Goal: Information Seeking & Learning: Learn about a topic

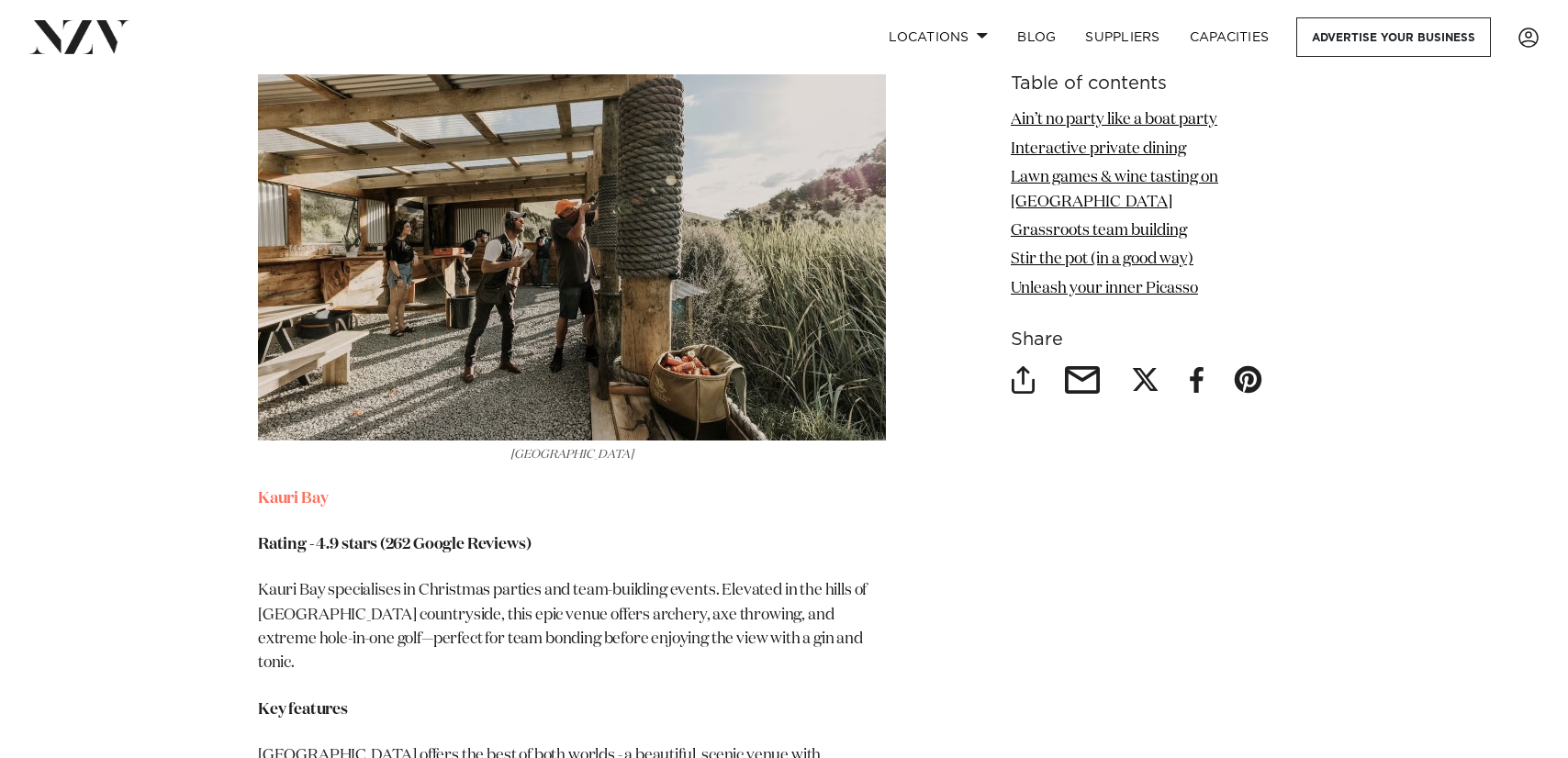
scroll to position [6192, 0]
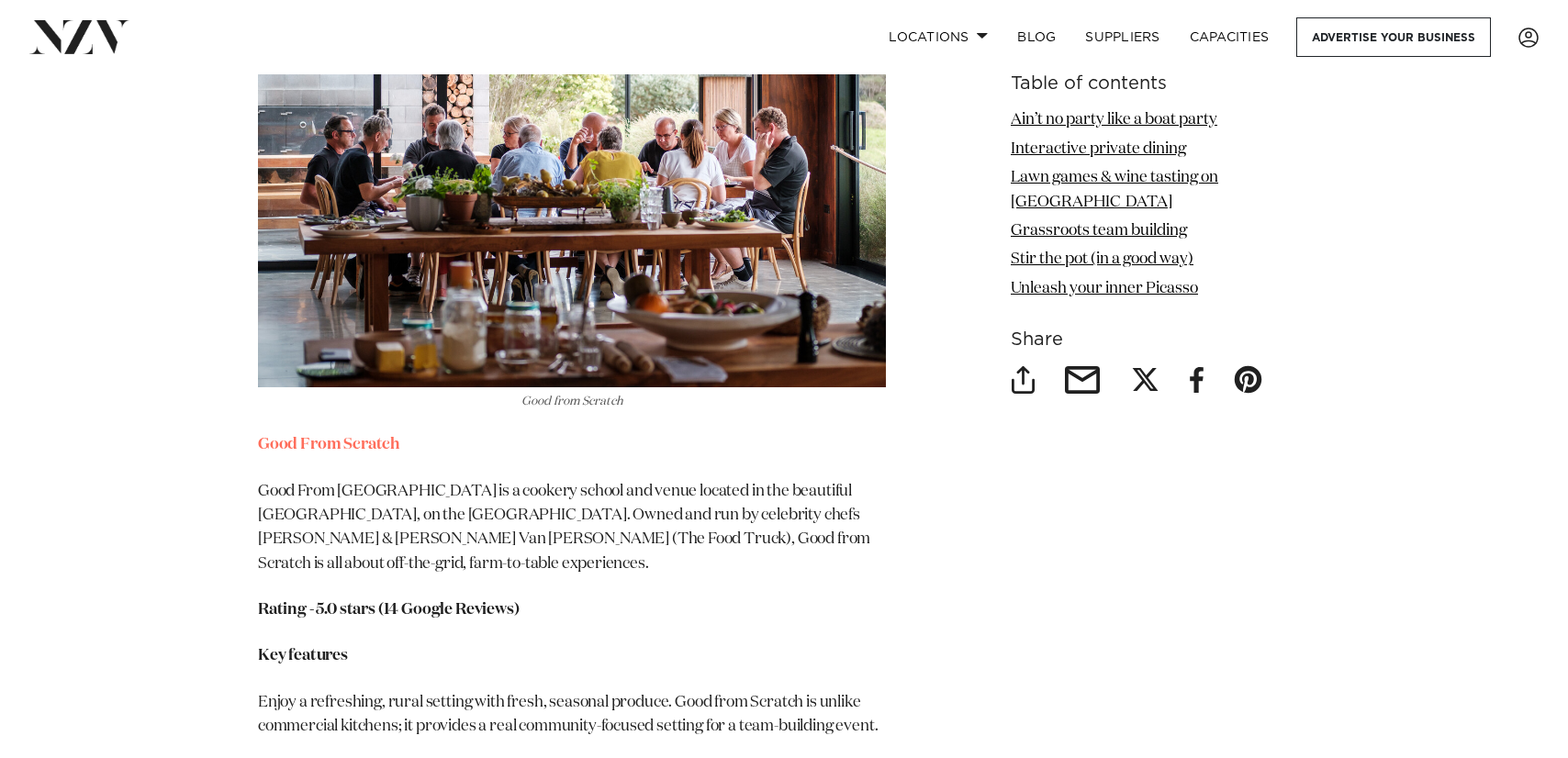
scroll to position [7565, 0]
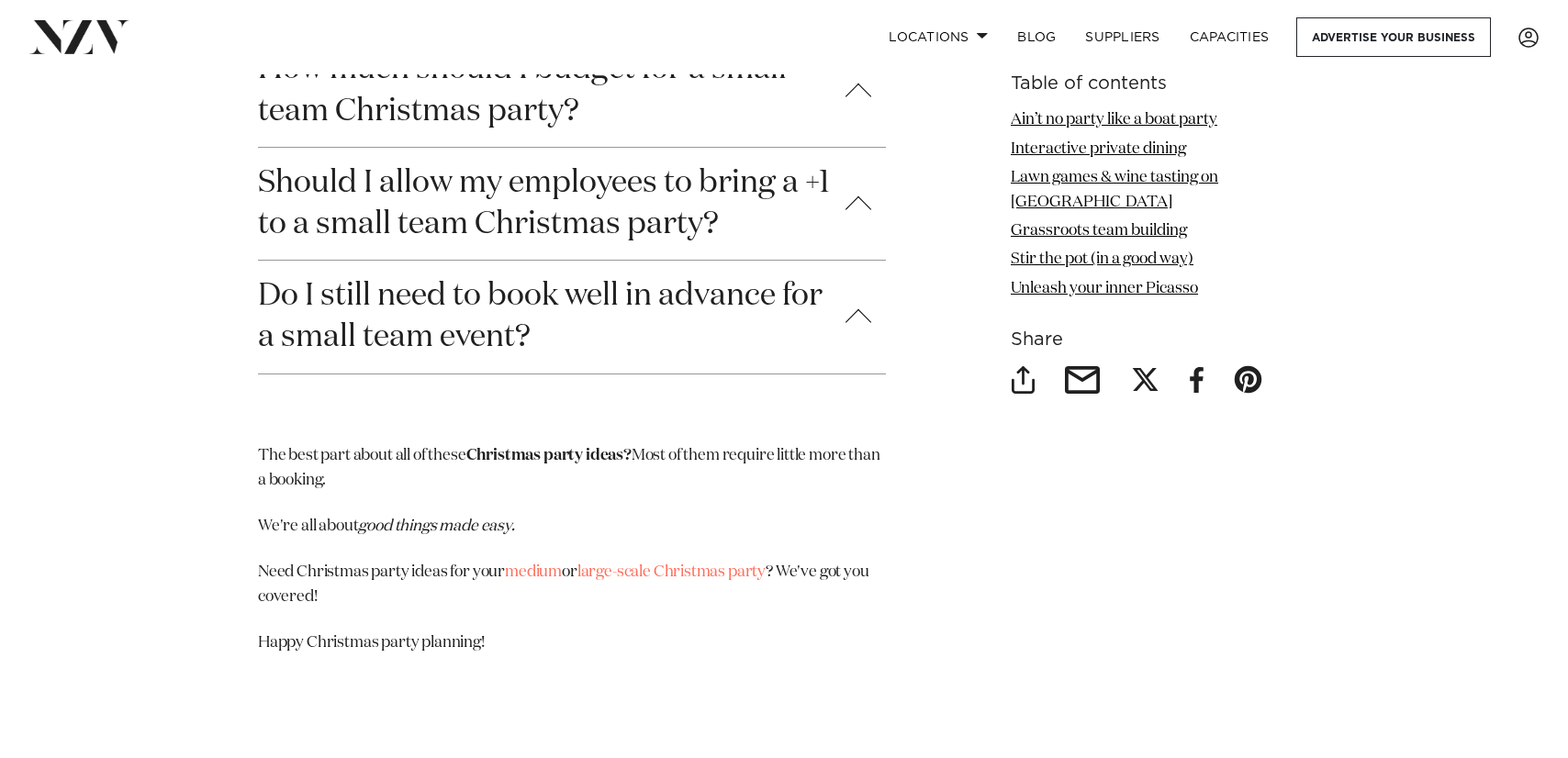
scroll to position [10093, 0]
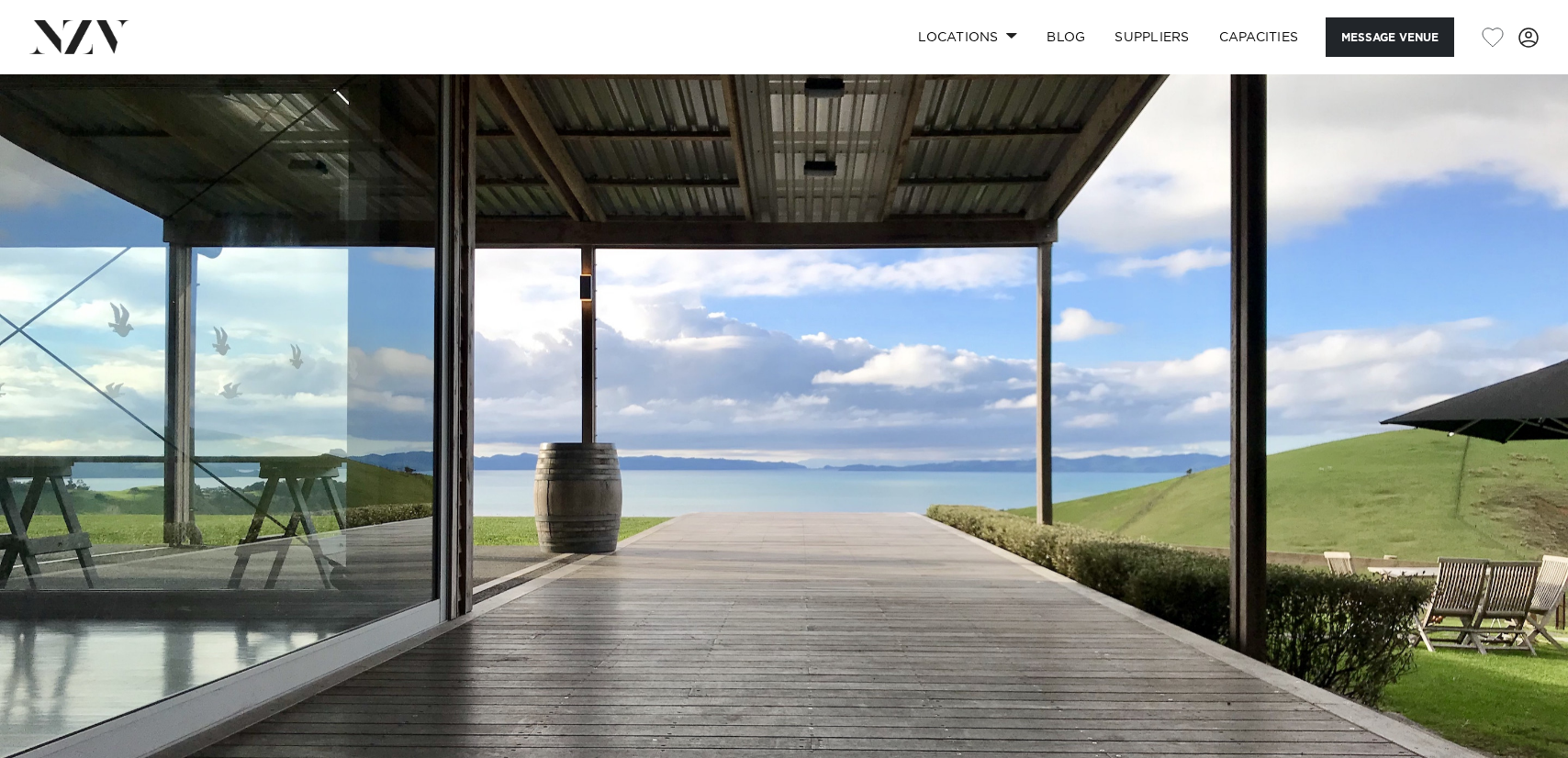
click at [1262, 448] on img at bounding box center [784, 442] width 1568 height 735
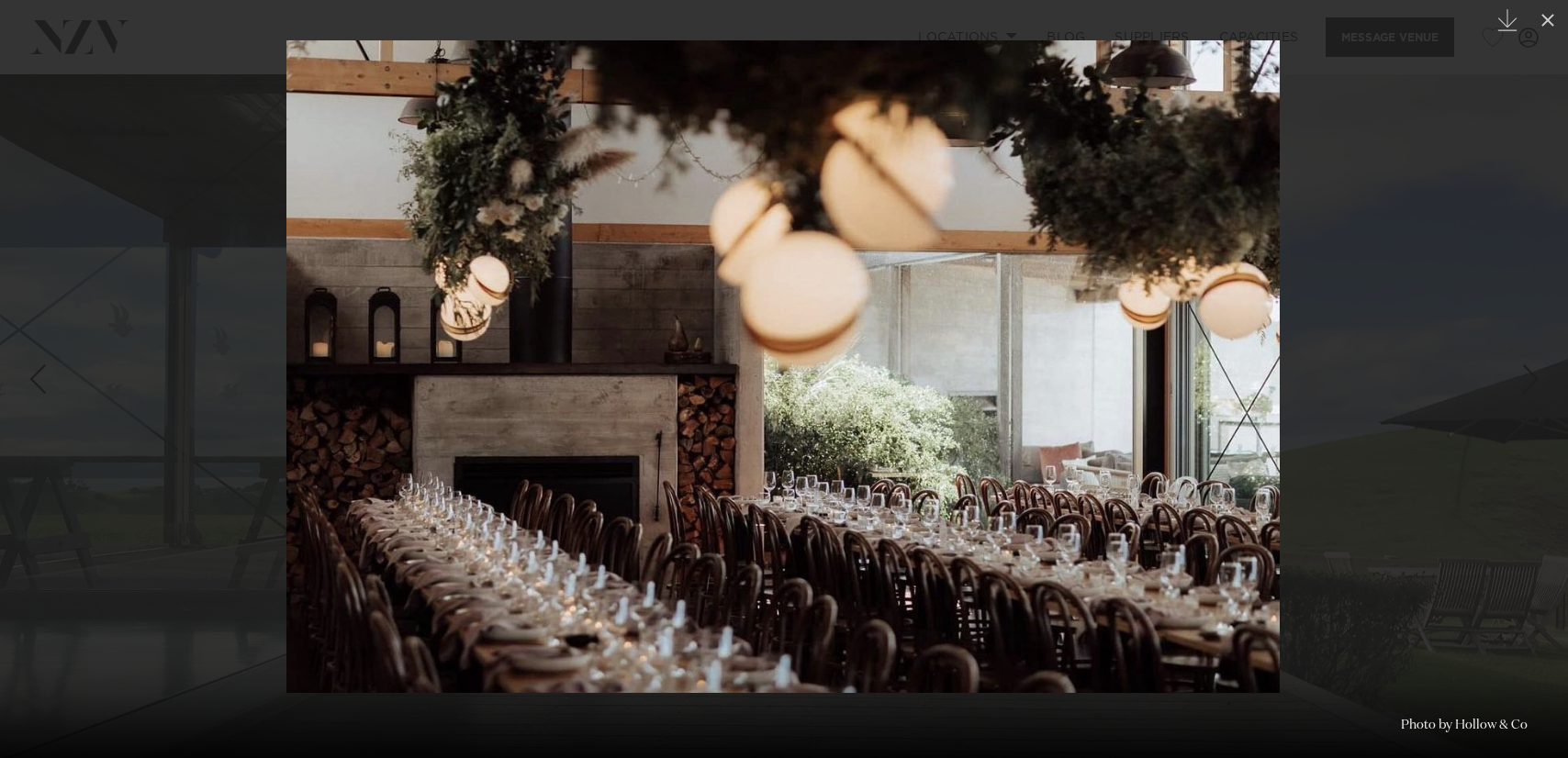
click at [1322, 316] on div at bounding box center [784, 379] width 1568 height 758
click at [1544, 24] on icon at bounding box center [1547, 20] width 22 height 22
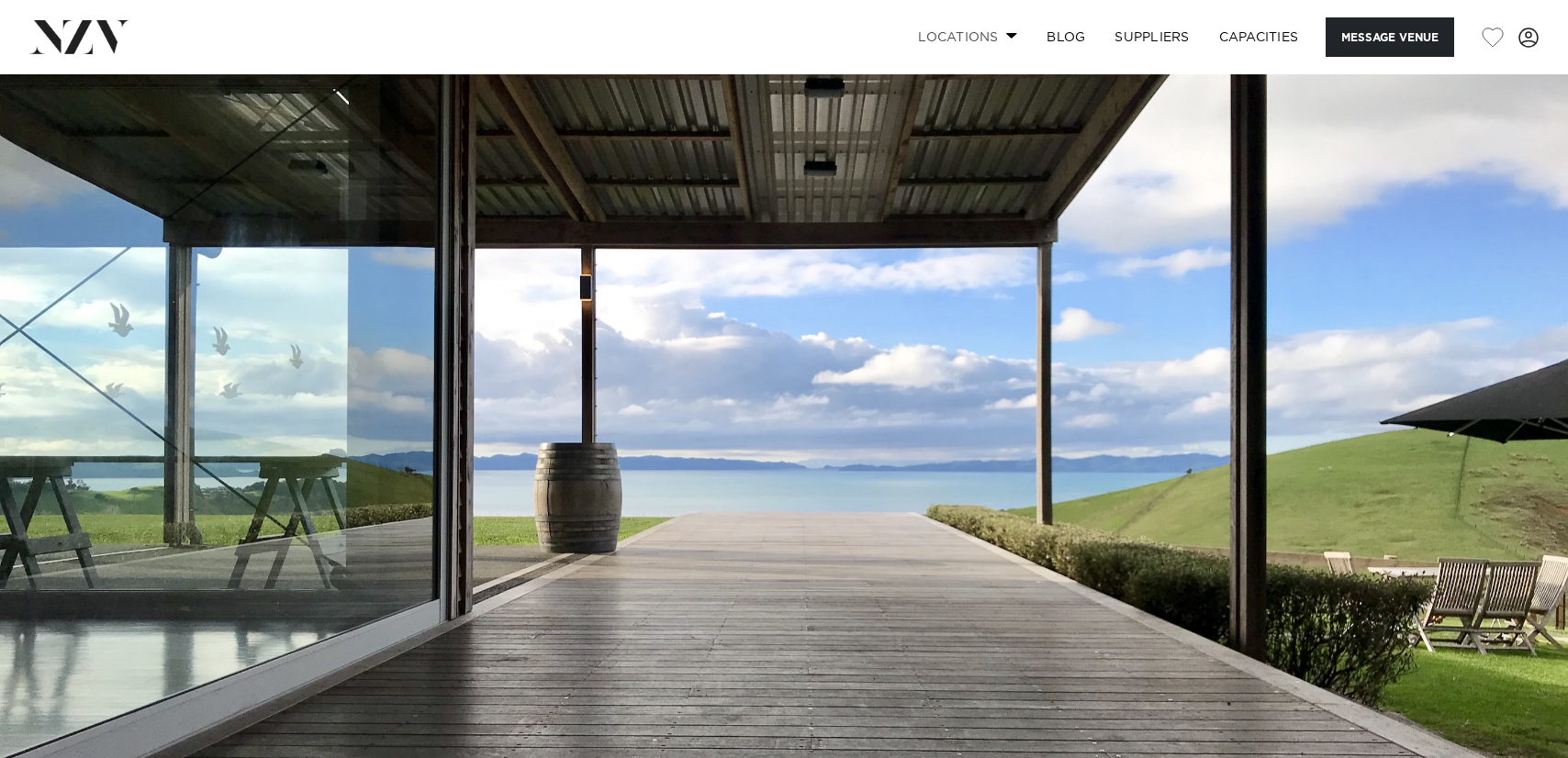
click at [989, 27] on link "Locations" at bounding box center [967, 38] width 129 height 39
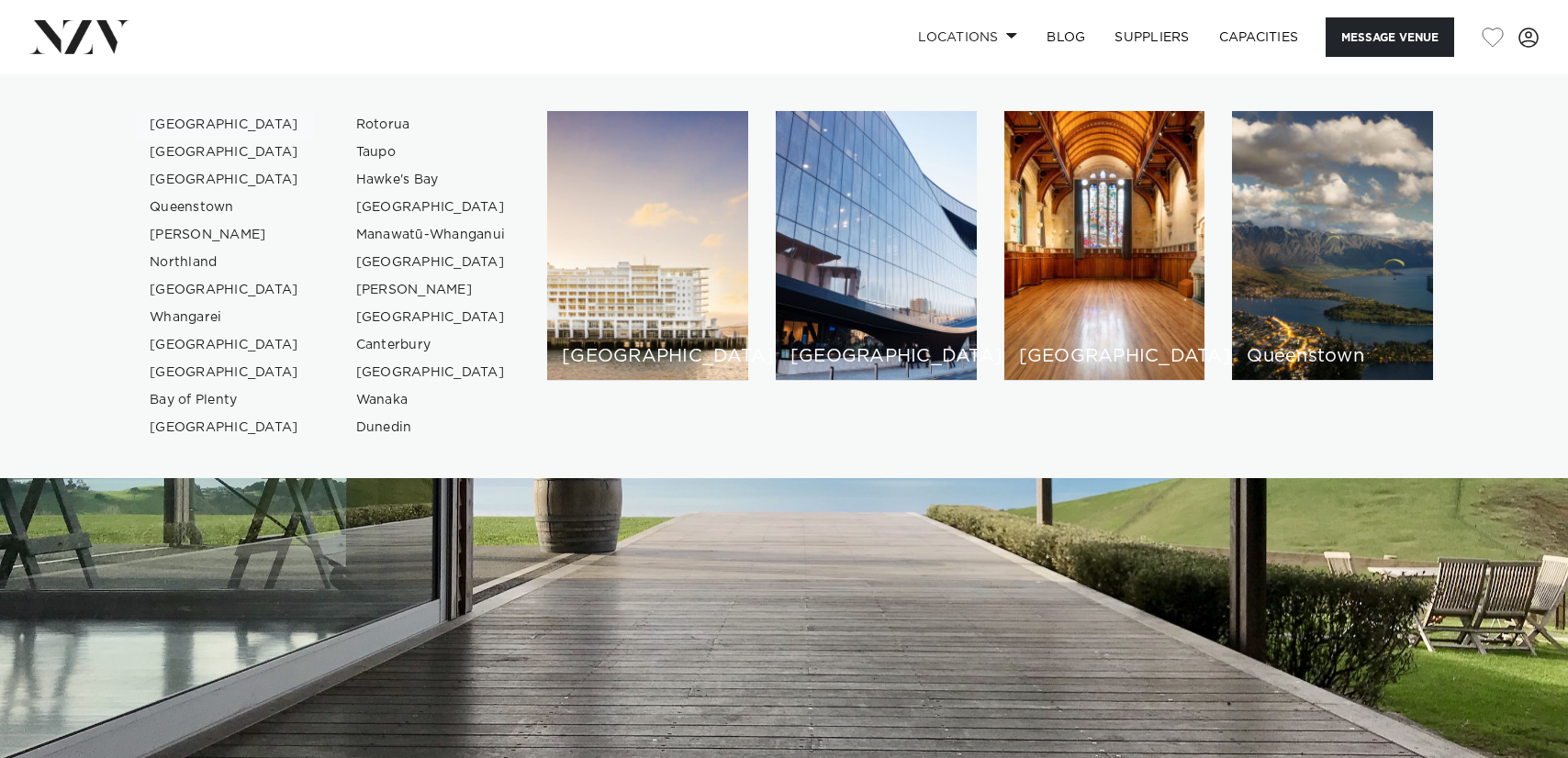
click at [190, 120] on link "[GEOGRAPHIC_DATA]" at bounding box center [224, 124] width 179 height 27
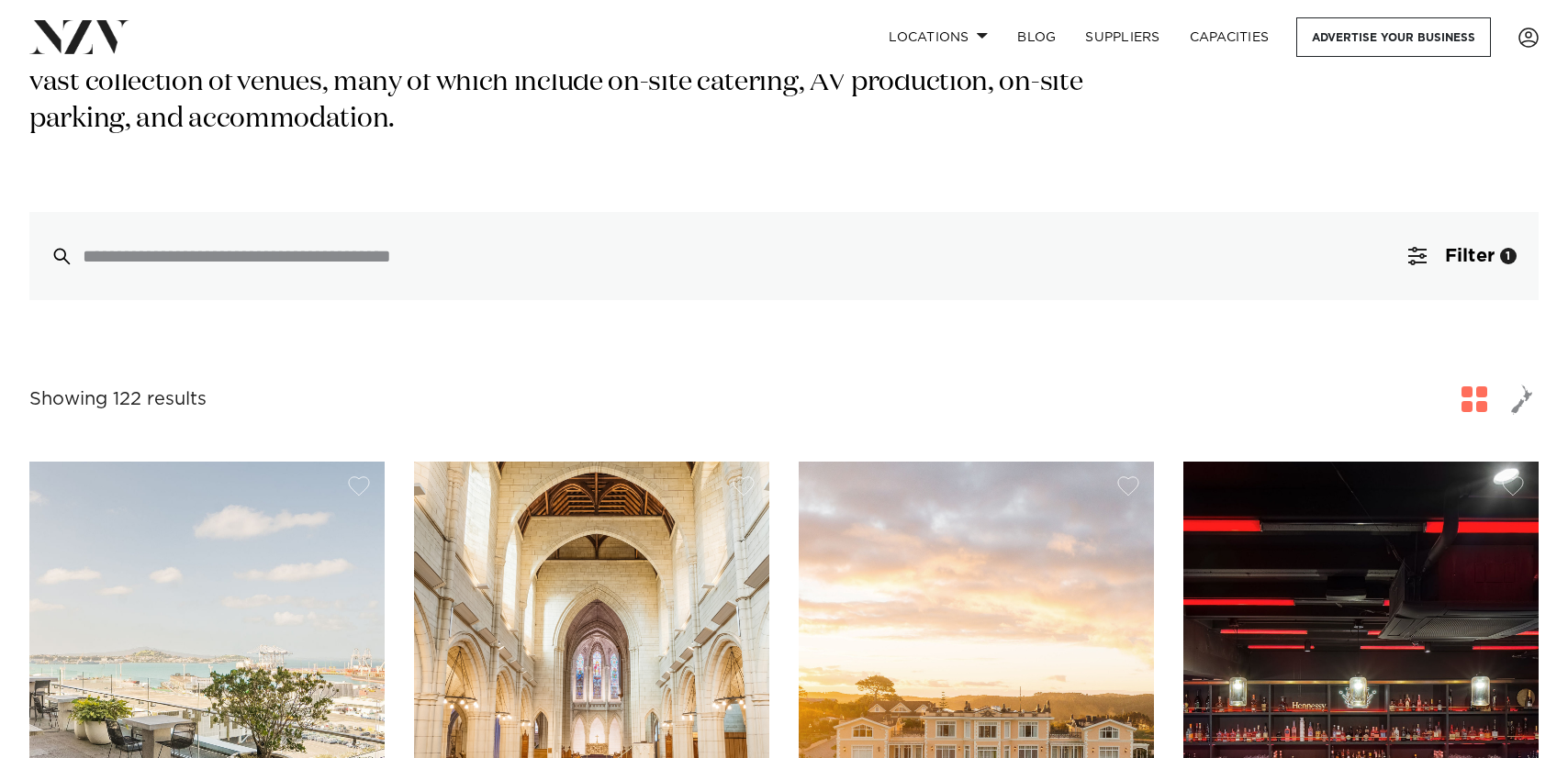
scroll to position [836, 0]
